Goal: Navigation & Orientation: Find specific page/section

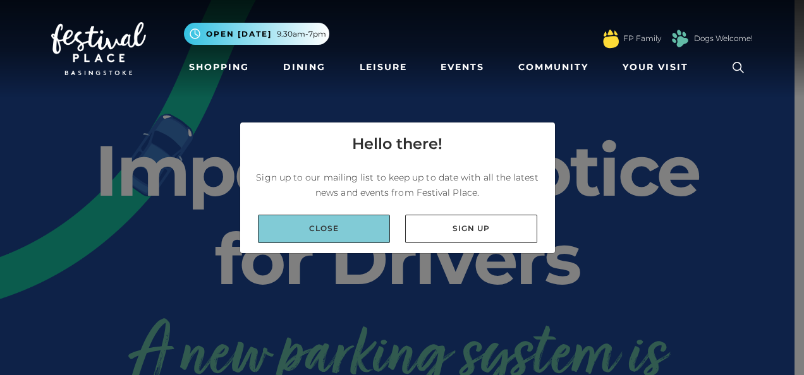
click at [363, 225] on link "Close" at bounding box center [324, 229] width 132 height 28
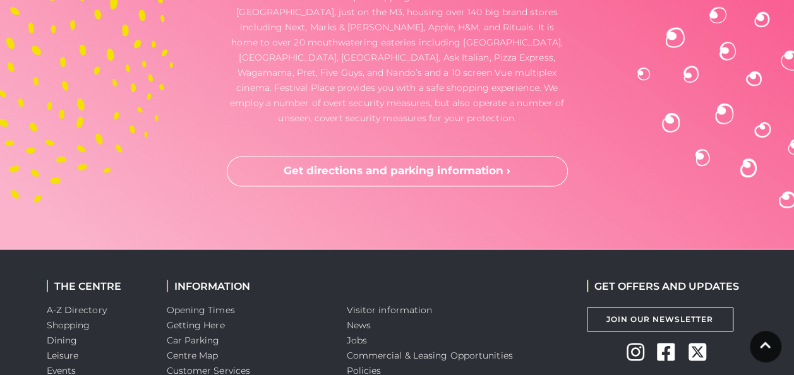
scroll to position [3474, 0]
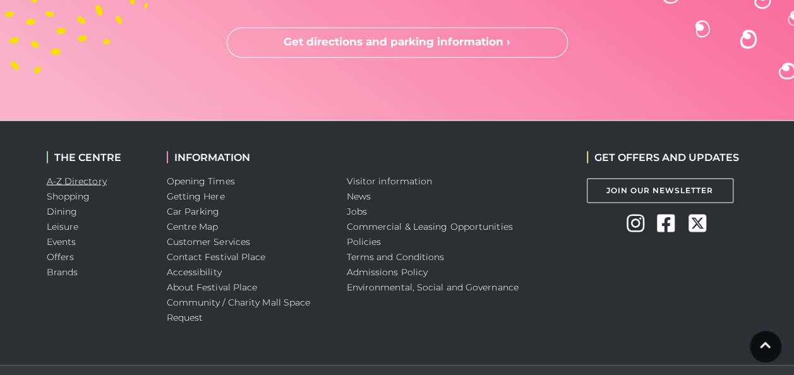
click at [73, 178] on link "A-Z Directory" at bounding box center [77, 180] width 60 height 11
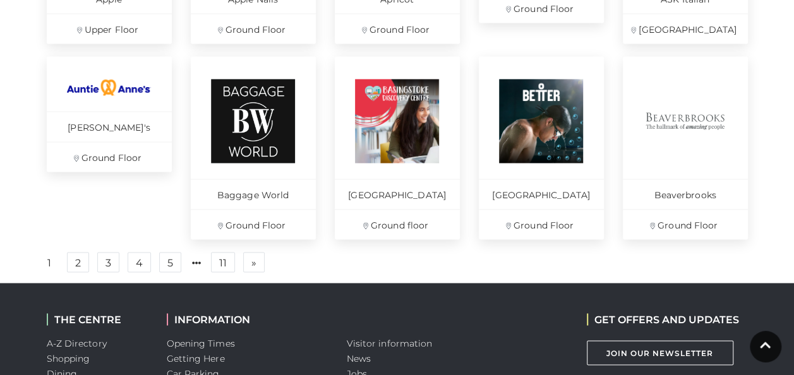
scroll to position [948, 0]
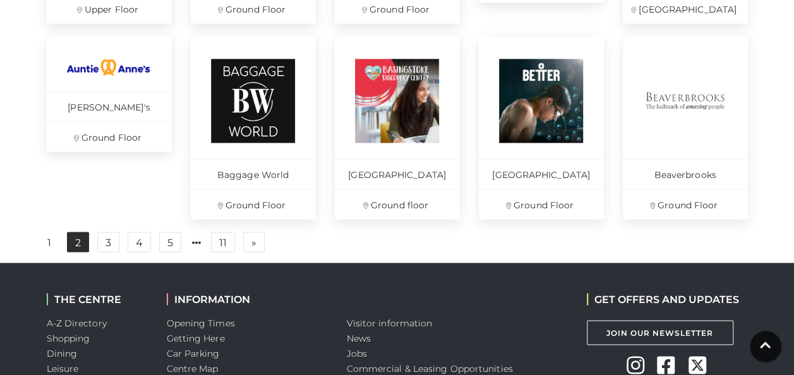
click at [78, 241] on link "2" at bounding box center [78, 242] width 22 height 20
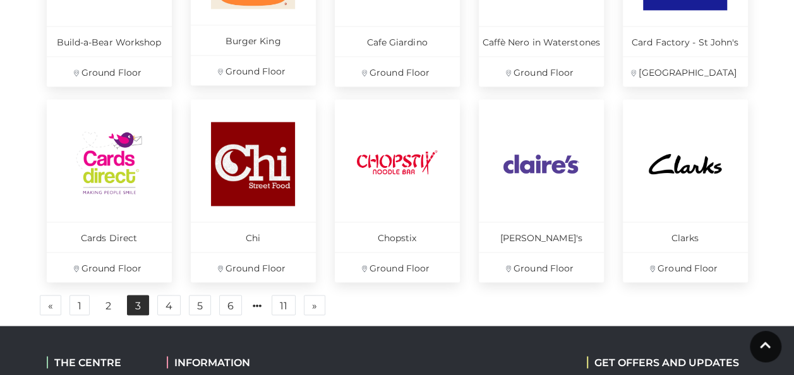
click at [131, 308] on link "3" at bounding box center [138, 305] width 22 height 20
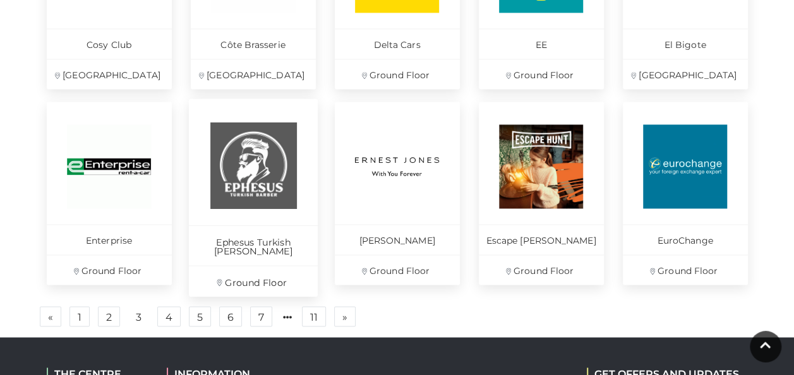
scroll to position [948, 0]
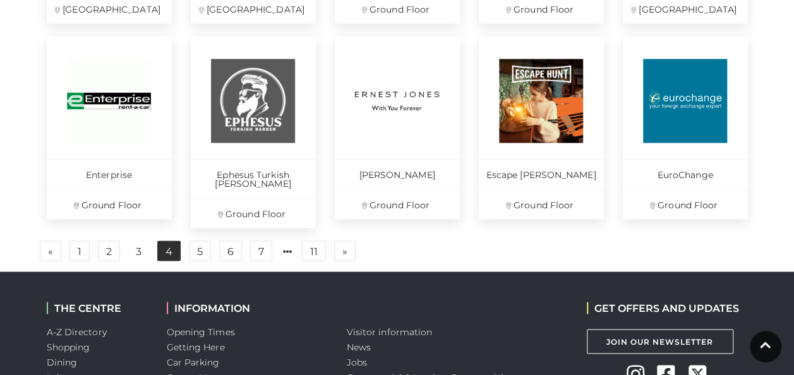
click at [176, 245] on link "4" at bounding box center [168, 251] width 23 height 20
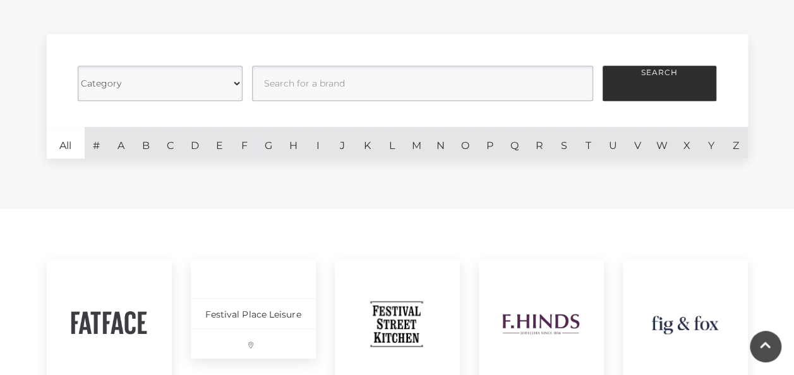
scroll to position [316, 0]
